Goal: Information Seeking & Learning: Find specific fact

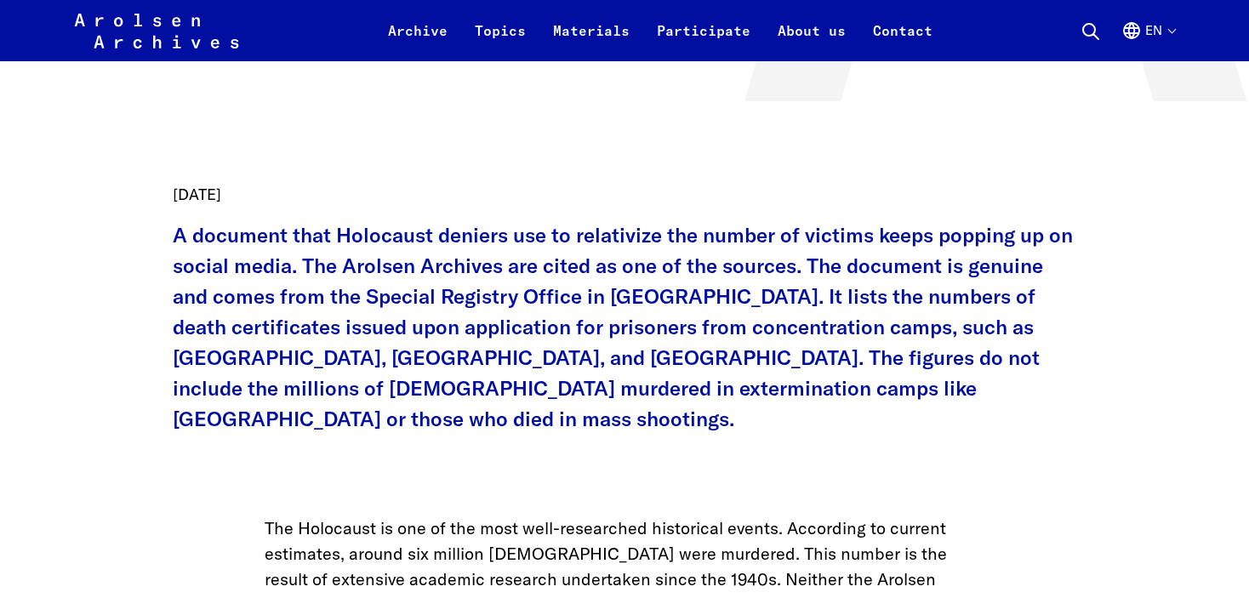
scroll to position [681, 0]
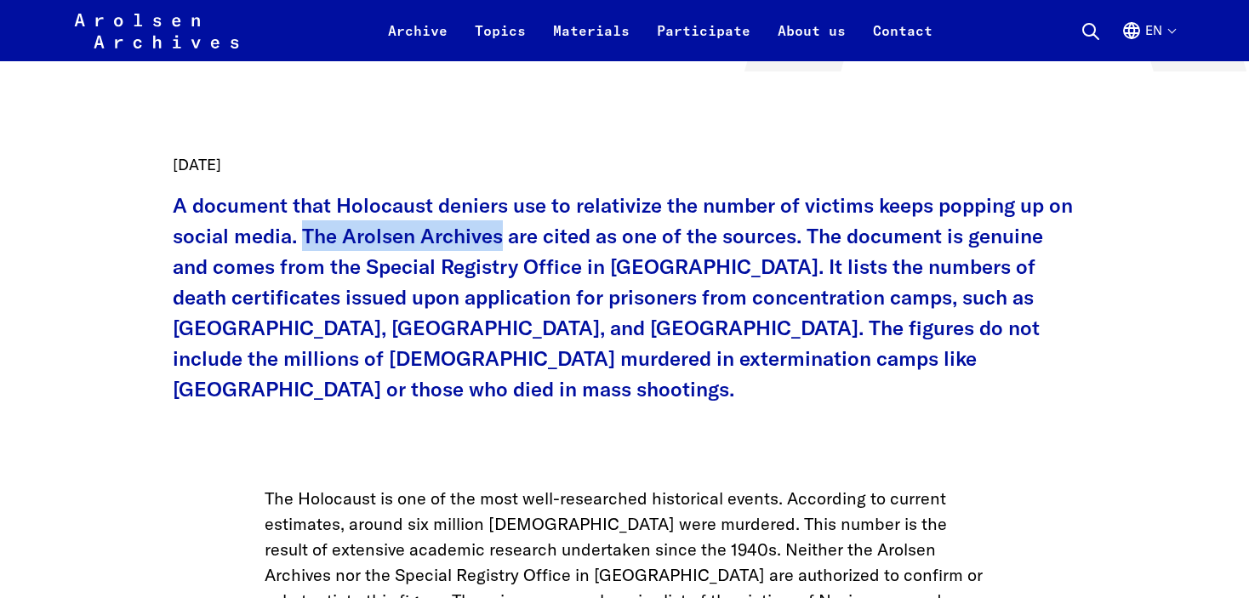
drag, startPoint x: 302, startPoint y: 242, endPoint x: 502, endPoint y: 236, distance: 200.1
click at [502, 236] on p "A document that Holocaust deniers use to relativize the number of victims keeps…" at bounding box center [625, 297] width 904 height 214
copy p "The Arolsen Archives"
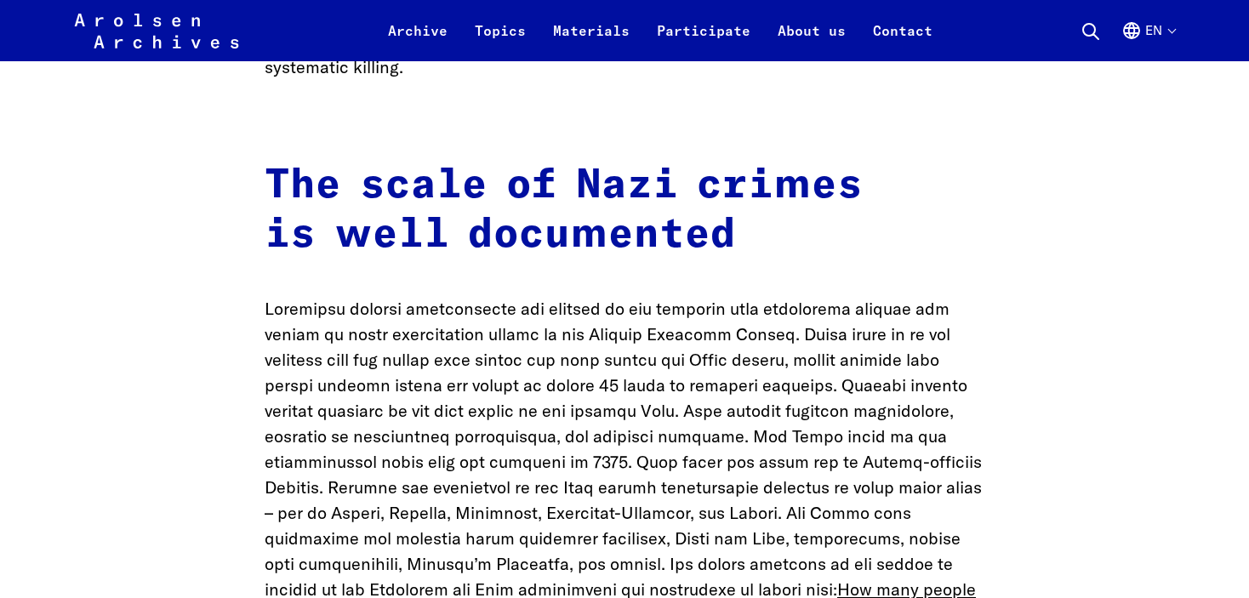
scroll to position [3149, 0]
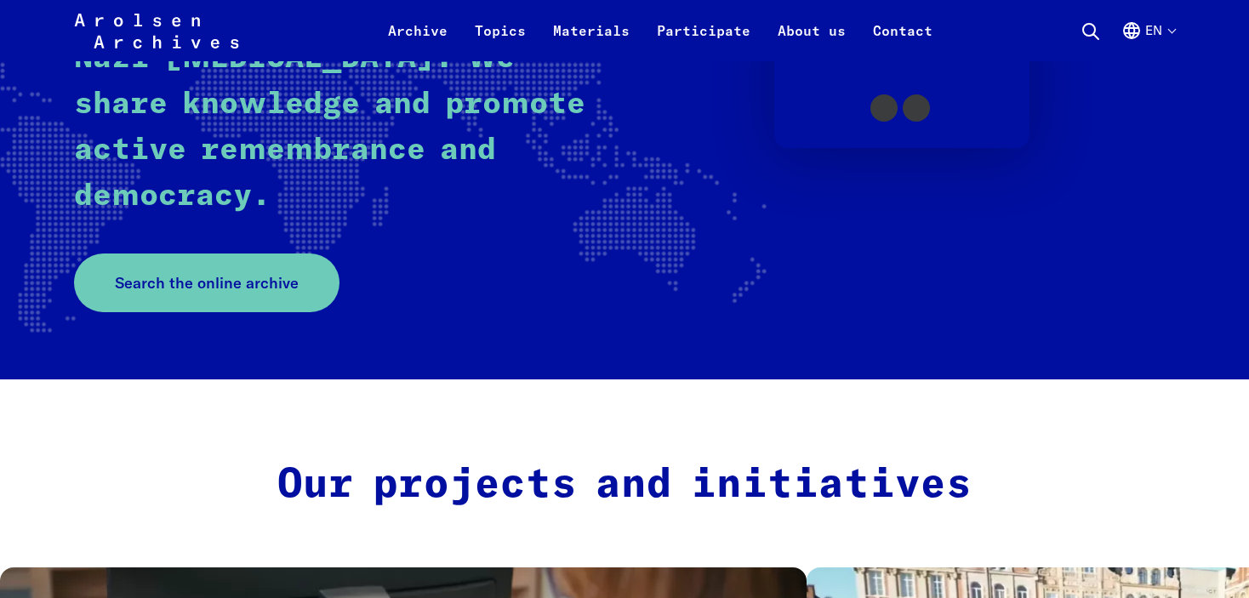
scroll to position [511, 0]
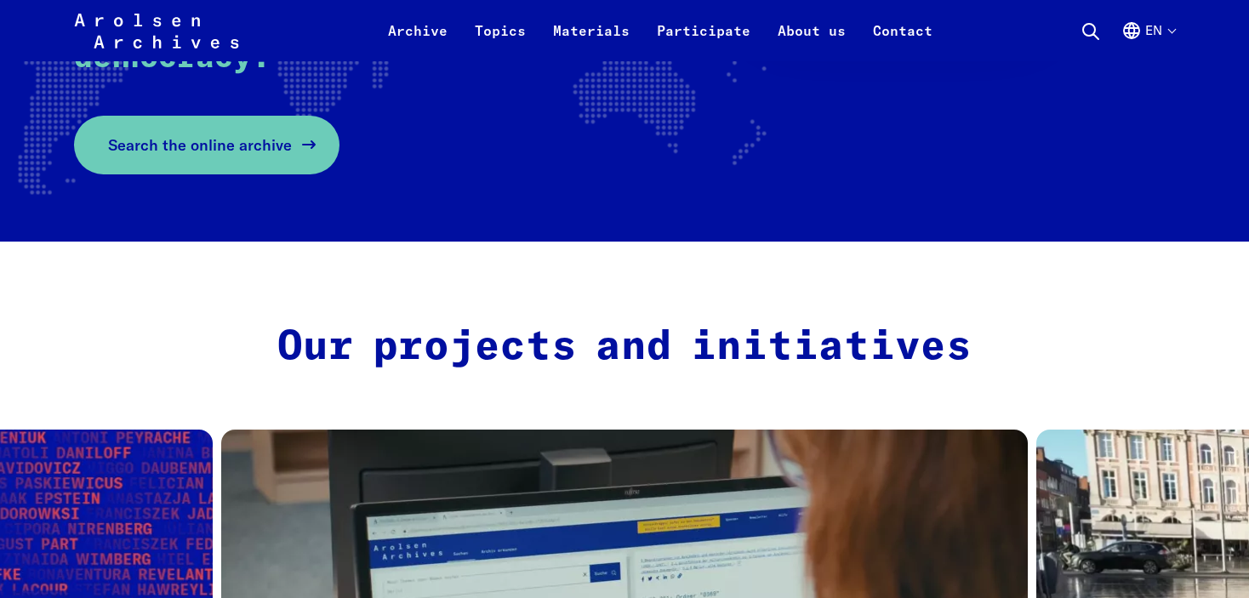
click at [161, 158] on link "Search the online archive" at bounding box center [207, 145] width 266 height 59
click at [272, 157] on link "Search the online archive" at bounding box center [207, 145] width 266 height 59
